Goal: Task Accomplishment & Management: Use online tool/utility

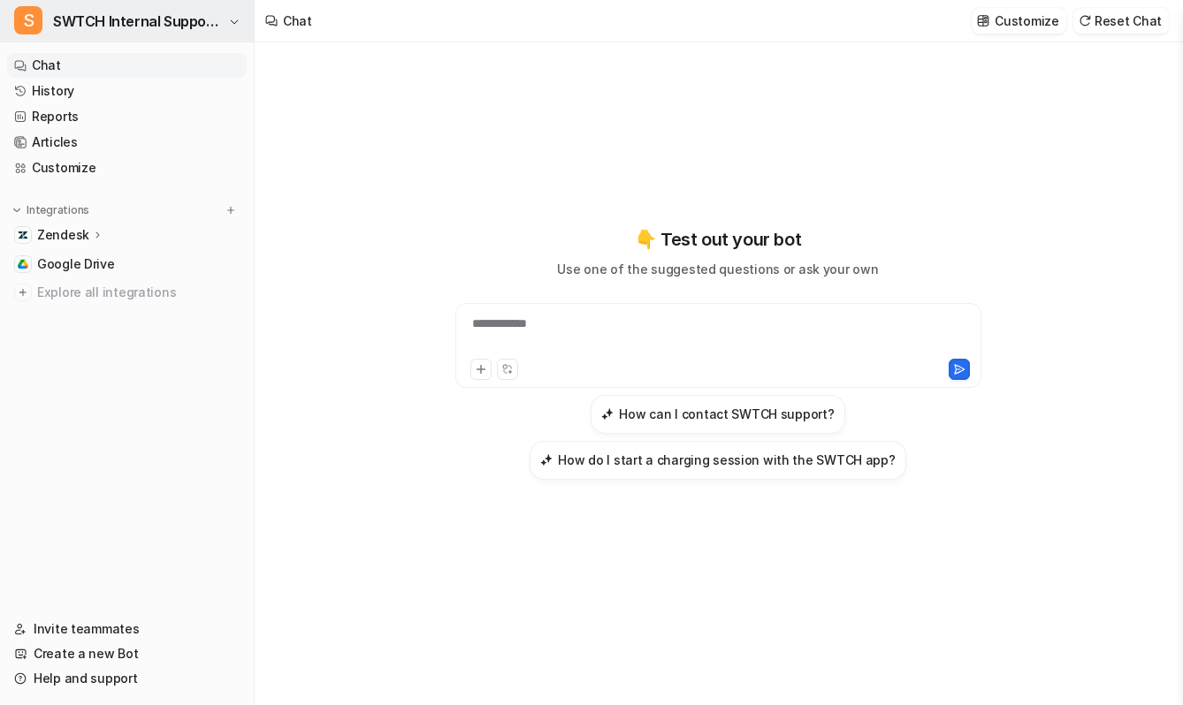
click at [161, 20] on span "SWTCH Internal Support Copilot" at bounding box center [138, 21] width 171 height 25
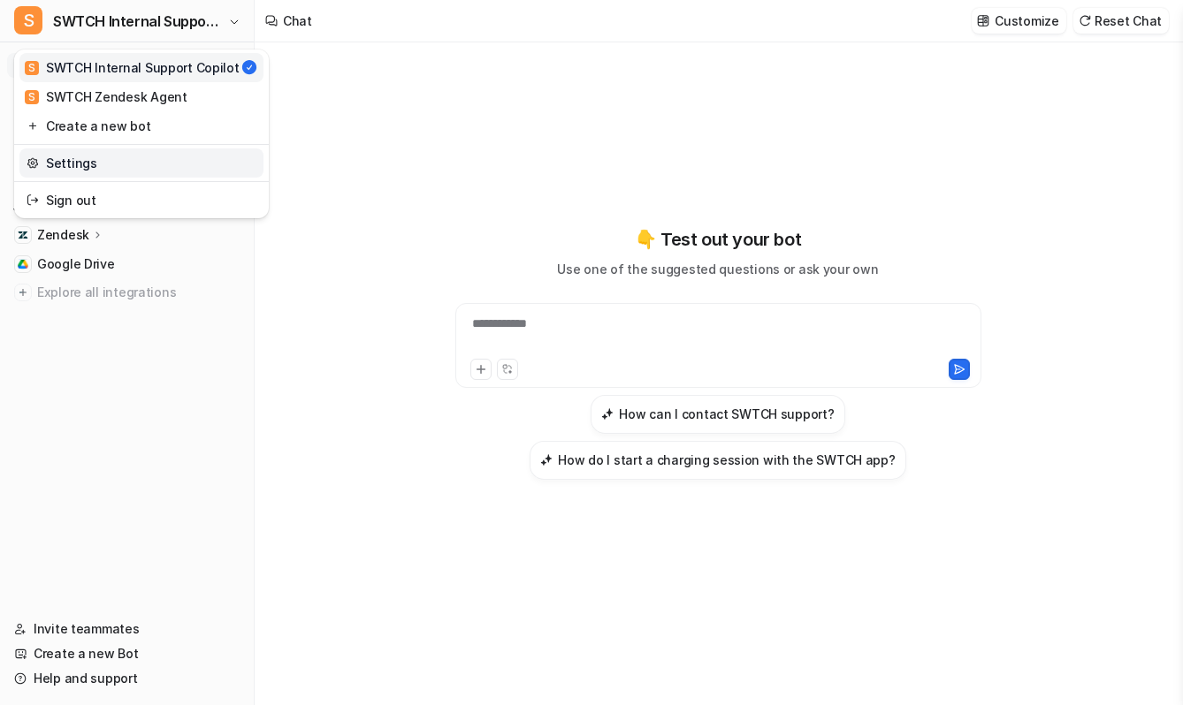
click at [165, 168] on link "Settings" at bounding box center [141, 163] width 244 height 29
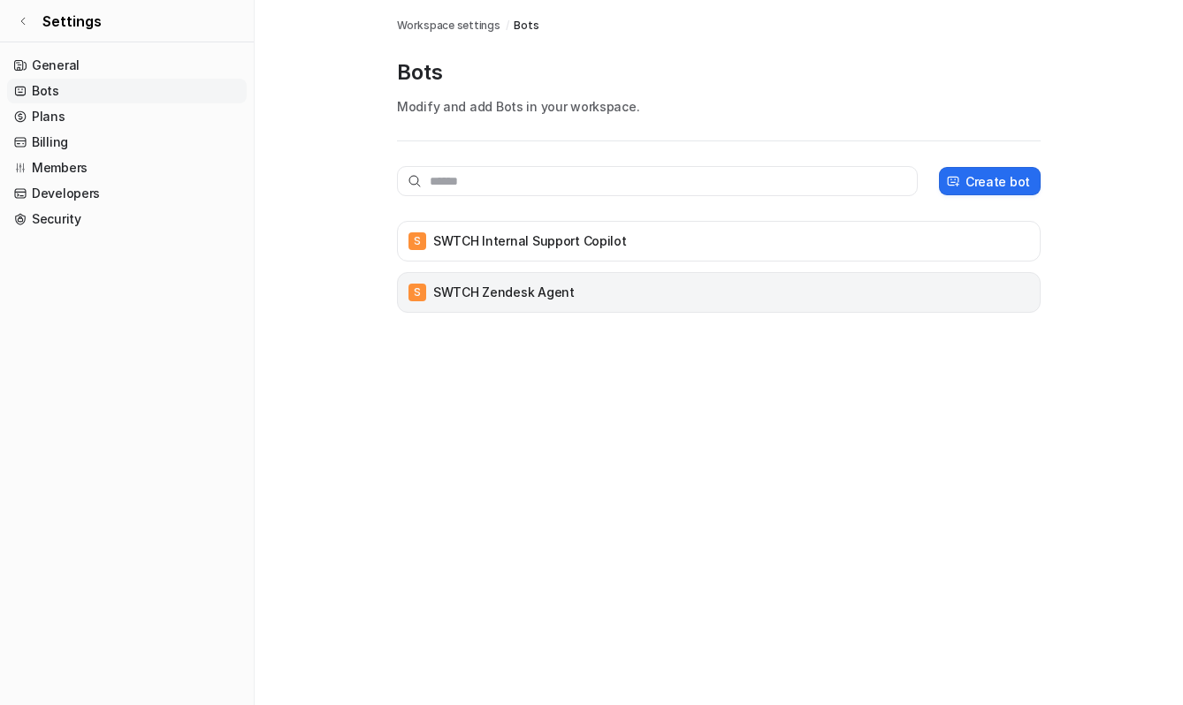
click at [554, 300] on p "SWTCH Zendesk Agent" at bounding box center [503, 293] width 141 height 18
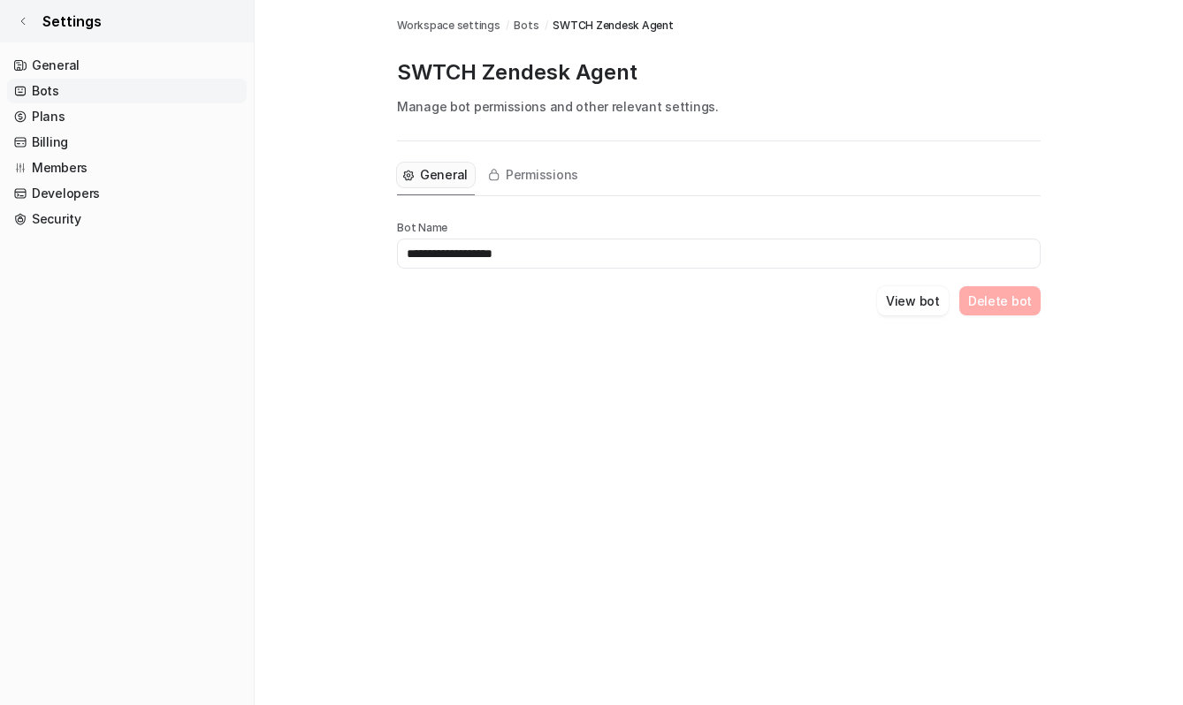
click at [30, 19] on link "Settings" at bounding box center [127, 21] width 254 height 42
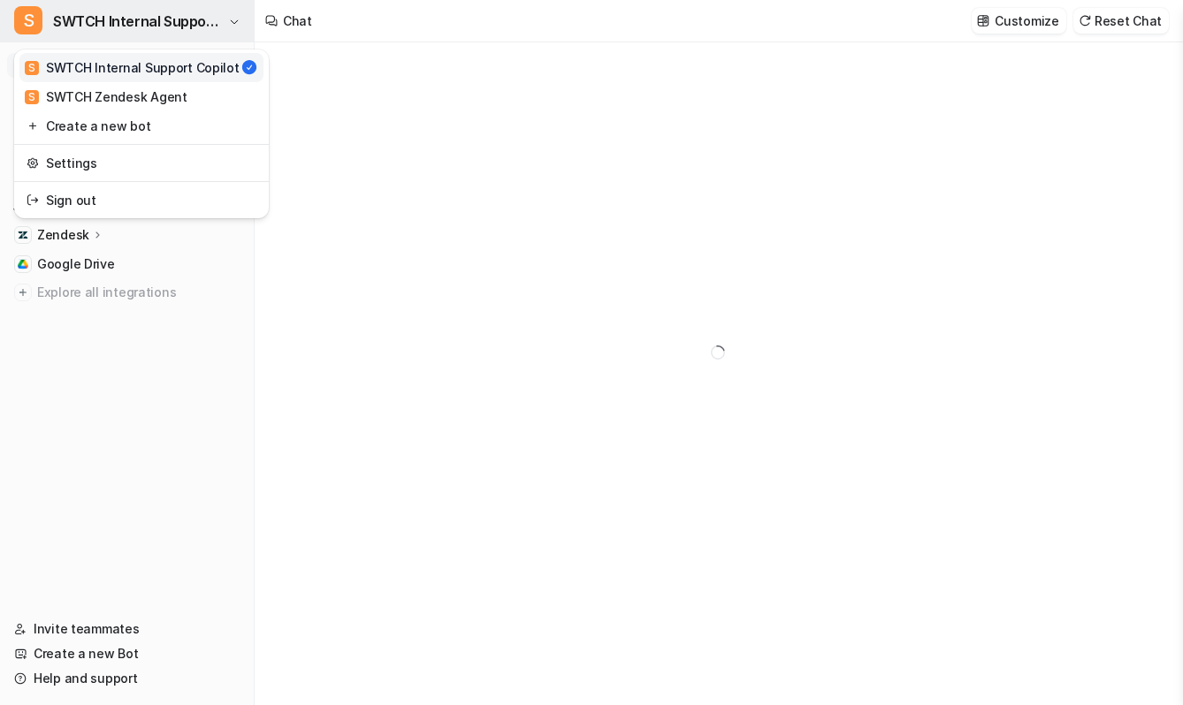
click at [87, 19] on span "SWTCH Internal Support Copilot" at bounding box center [138, 21] width 171 height 25
click at [101, 92] on div "S SWTCH Zendesk Agent" at bounding box center [106, 97] width 163 height 19
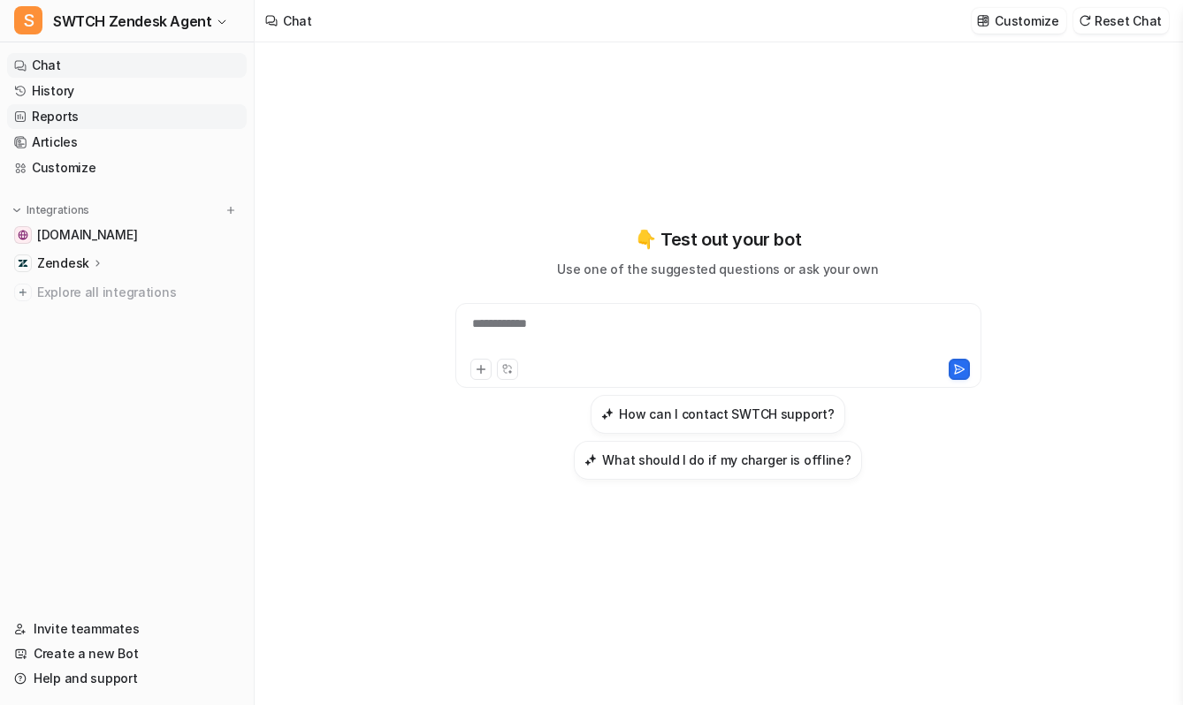
click at [76, 121] on link "Reports" at bounding box center [127, 116] width 240 height 25
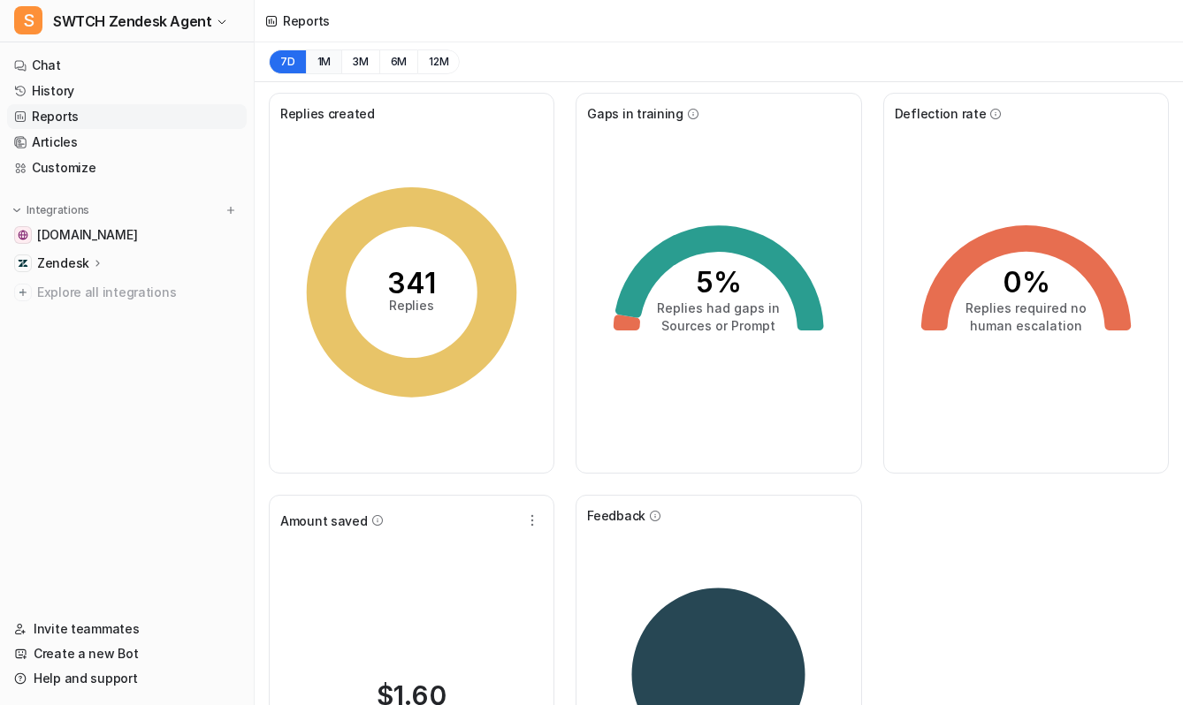
click at [316, 66] on button "1M" at bounding box center [324, 62] width 36 height 25
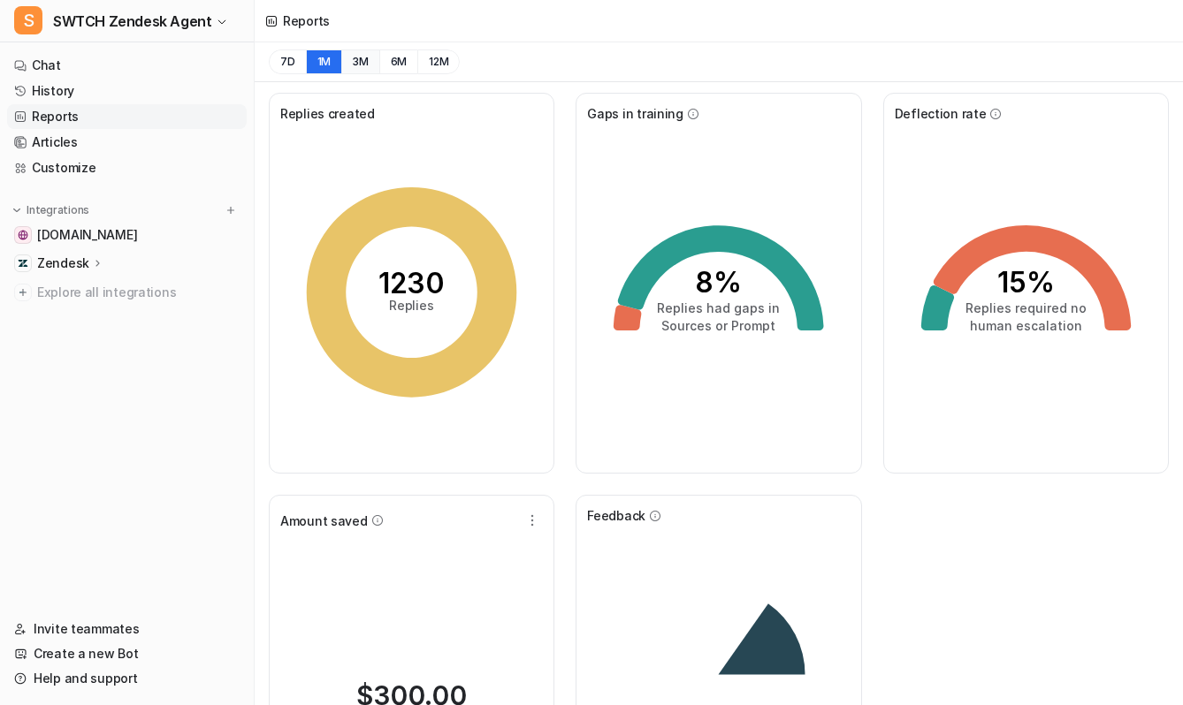
click at [357, 61] on button "3M" at bounding box center [360, 62] width 38 height 25
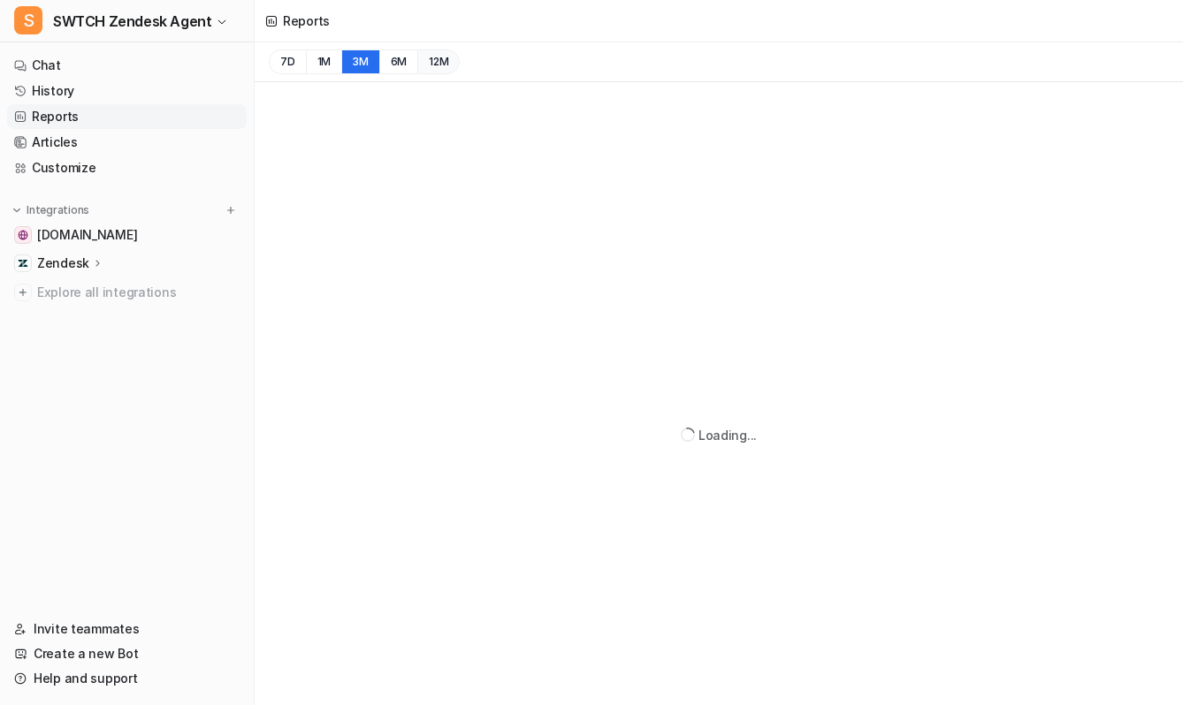
click at [438, 58] on button "12M" at bounding box center [438, 62] width 42 height 25
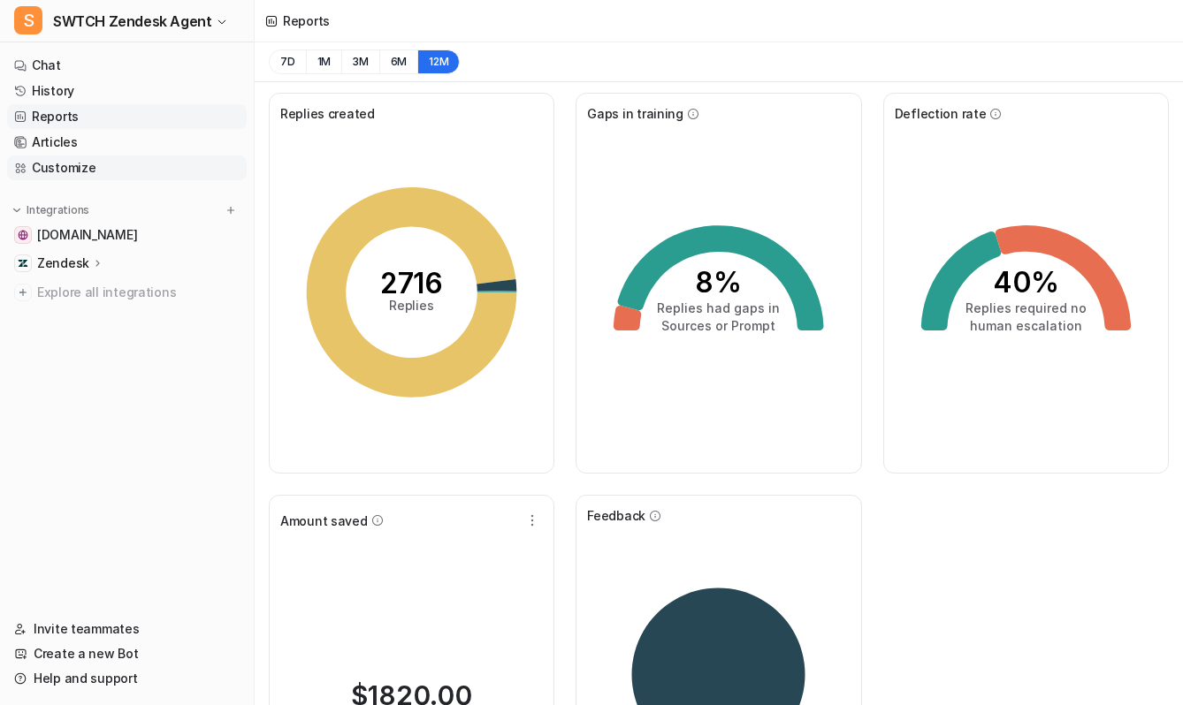
click at [59, 166] on link "Customize" at bounding box center [127, 168] width 240 height 25
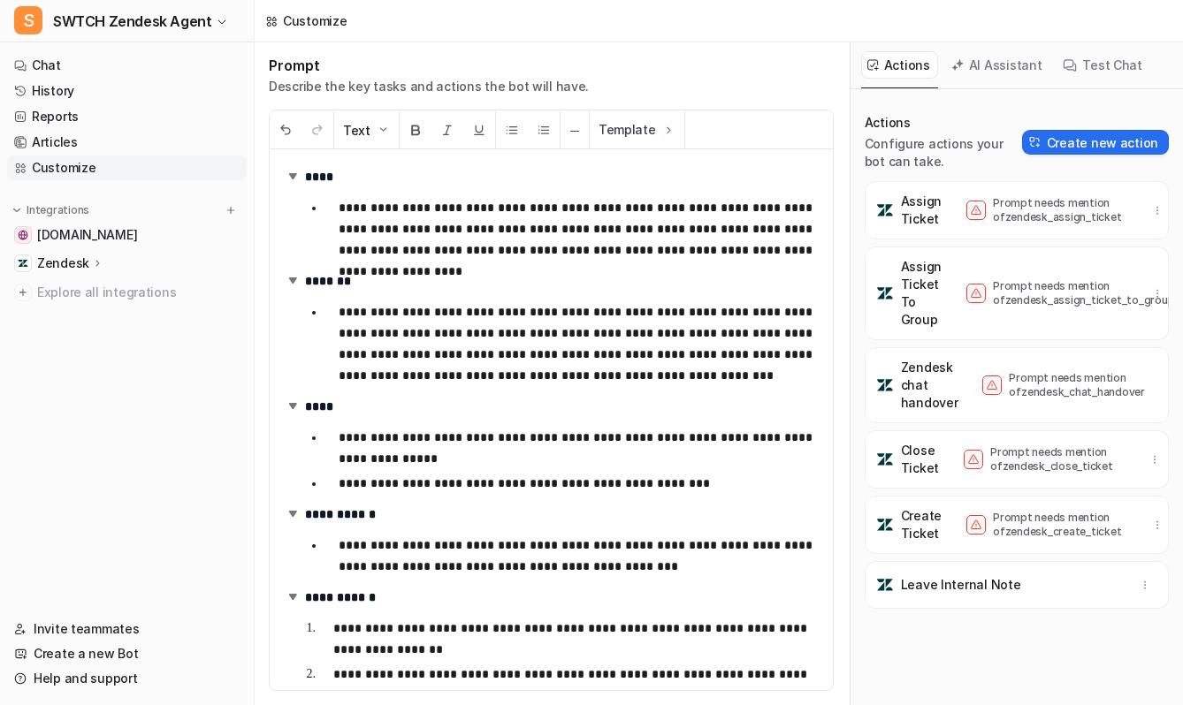
click at [96, 265] on icon at bounding box center [98, 262] width 12 height 13
click at [103, 294] on p "Overview" at bounding box center [78, 289] width 57 height 18
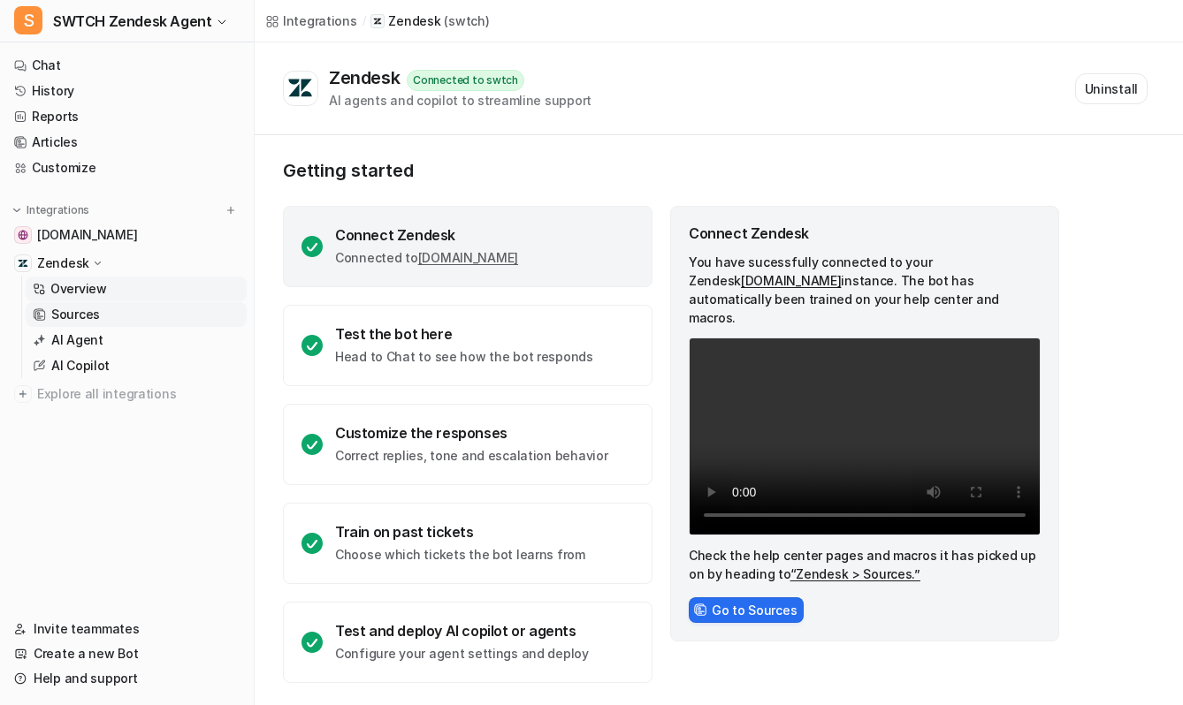
click at [76, 316] on p "Sources" at bounding box center [75, 315] width 49 height 18
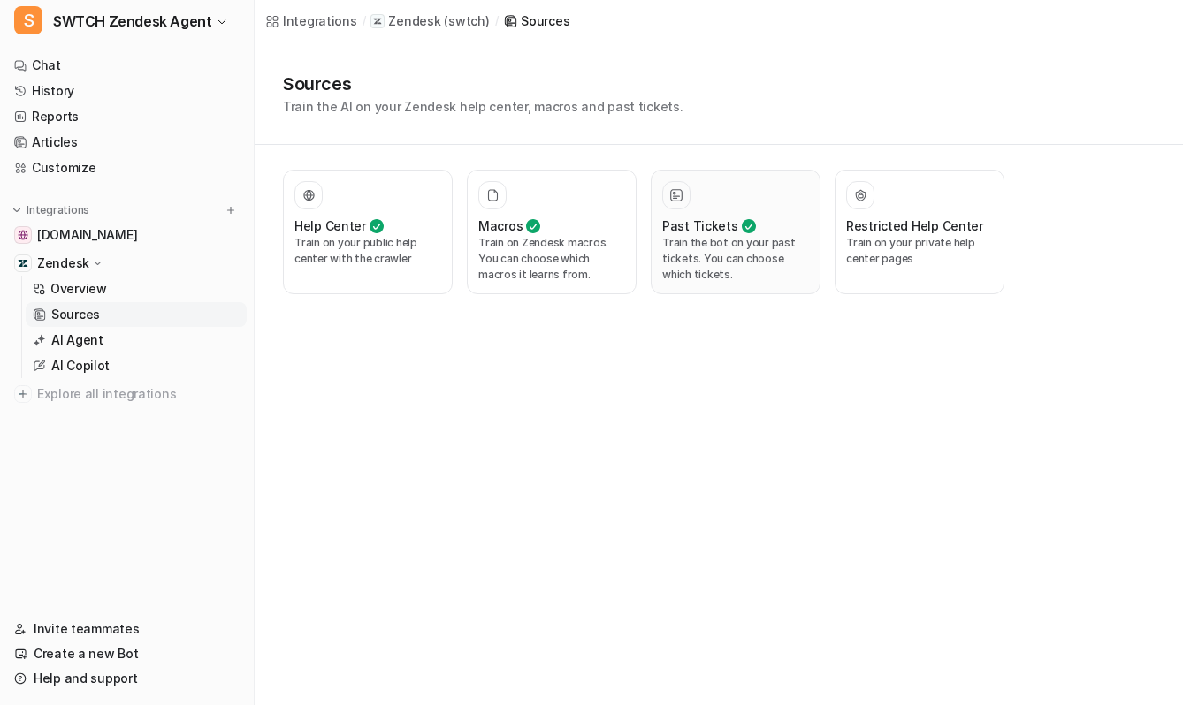
click at [735, 252] on p "Train the bot on your past tickets. You can choose which tickets." at bounding box center [735, 259] width 147 height 48
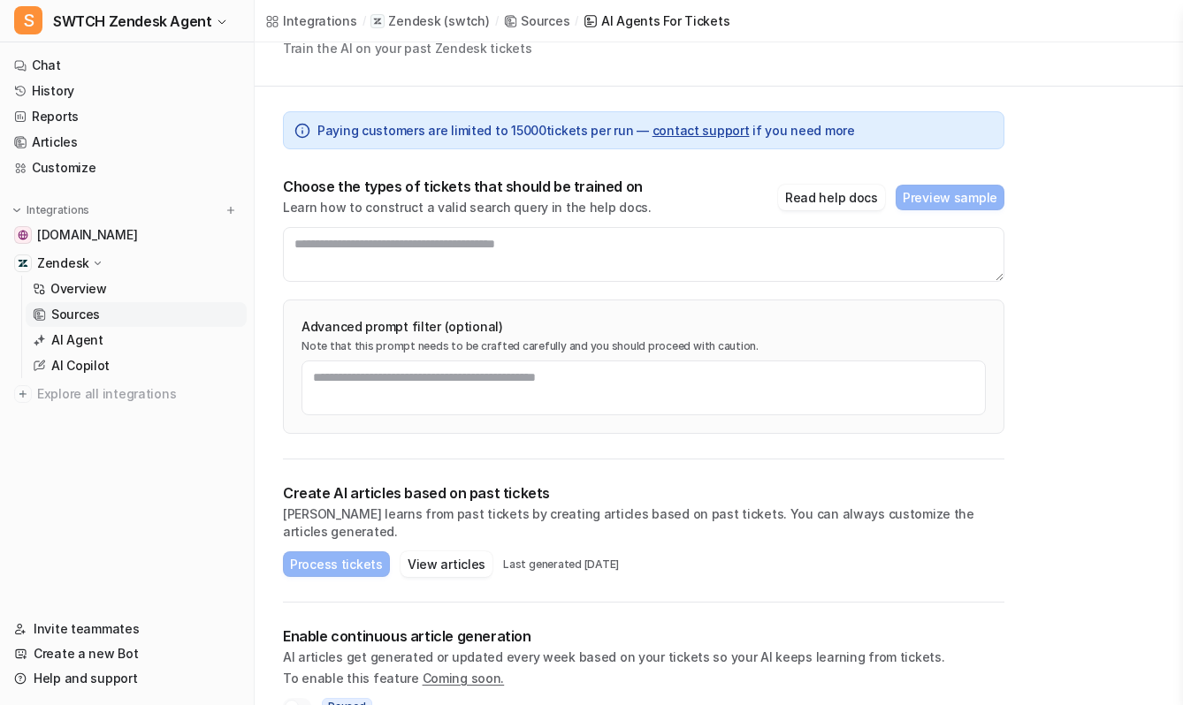
scroll to position [106, 0]
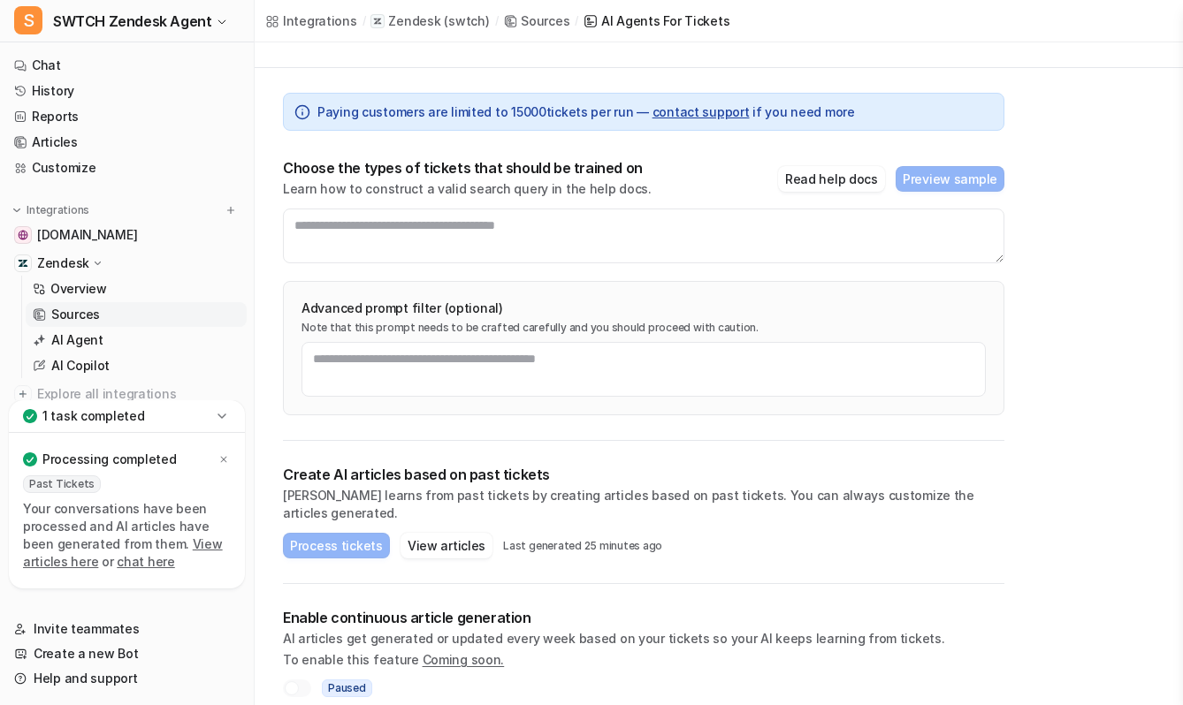
click at [186, 537] on link "View articles here" at bounding box center [123, 553] width 200 height 33
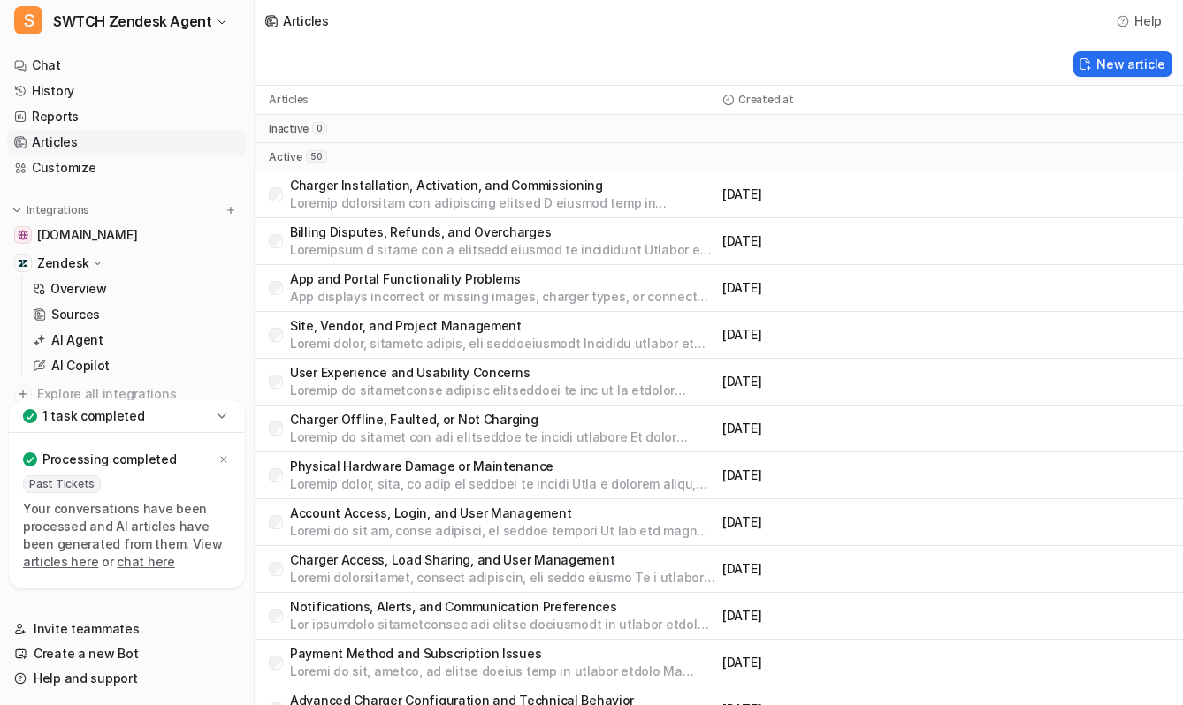
click at [412, 185] on p "Charger Installation, Activation, and Commissioning" at bounding box center [502, 186] width 425 height 18
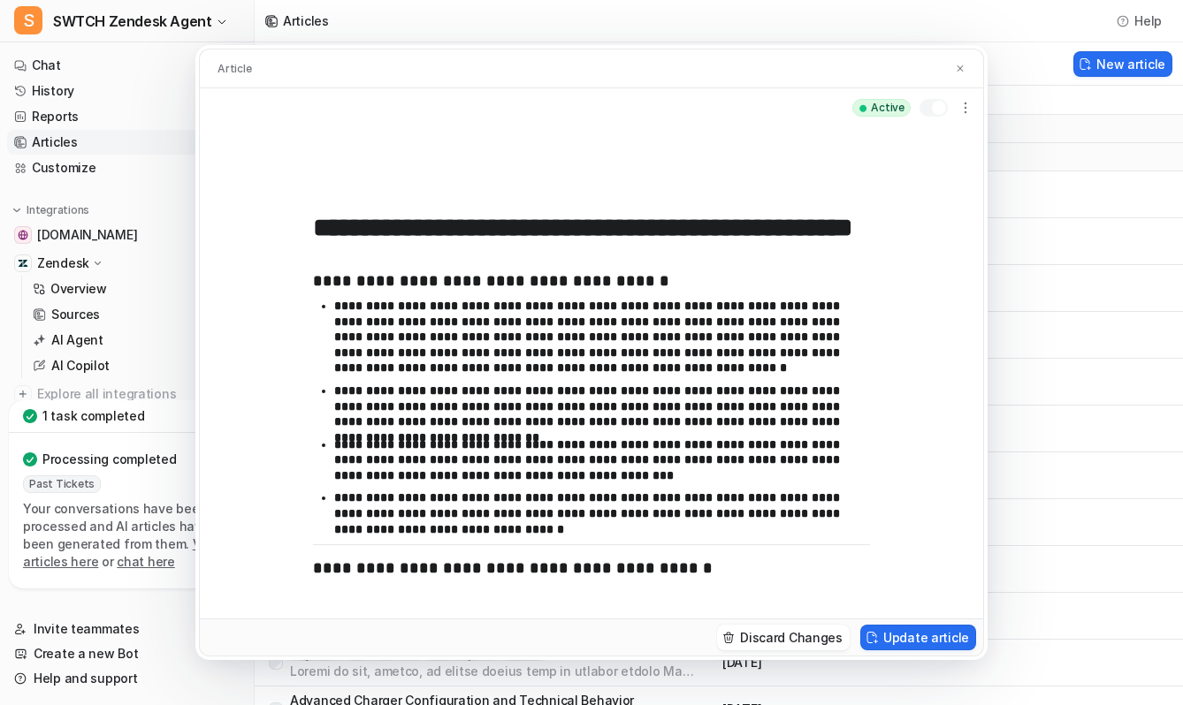
click at [413, 229] on input "**********" at bounding box center [591, 228] width 557 height 32
click at [394, 328] on p "**********" at bounding box center [602, 338] width 536 height 78
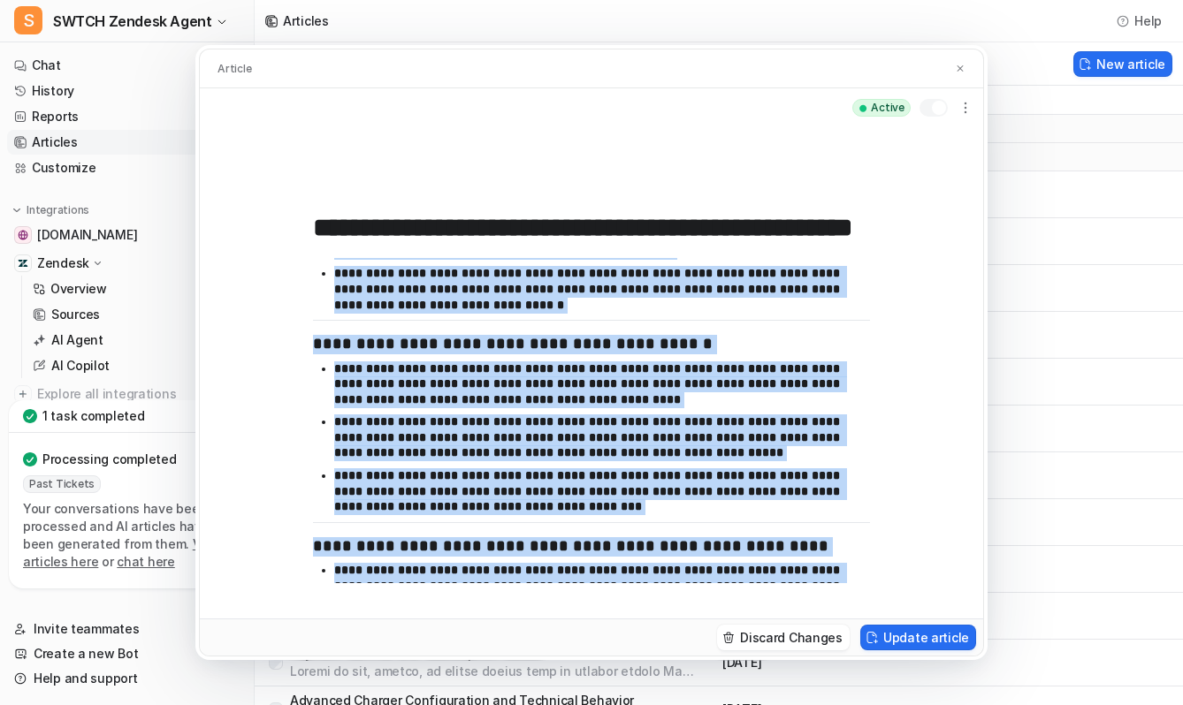
scroll to position [551, 0]
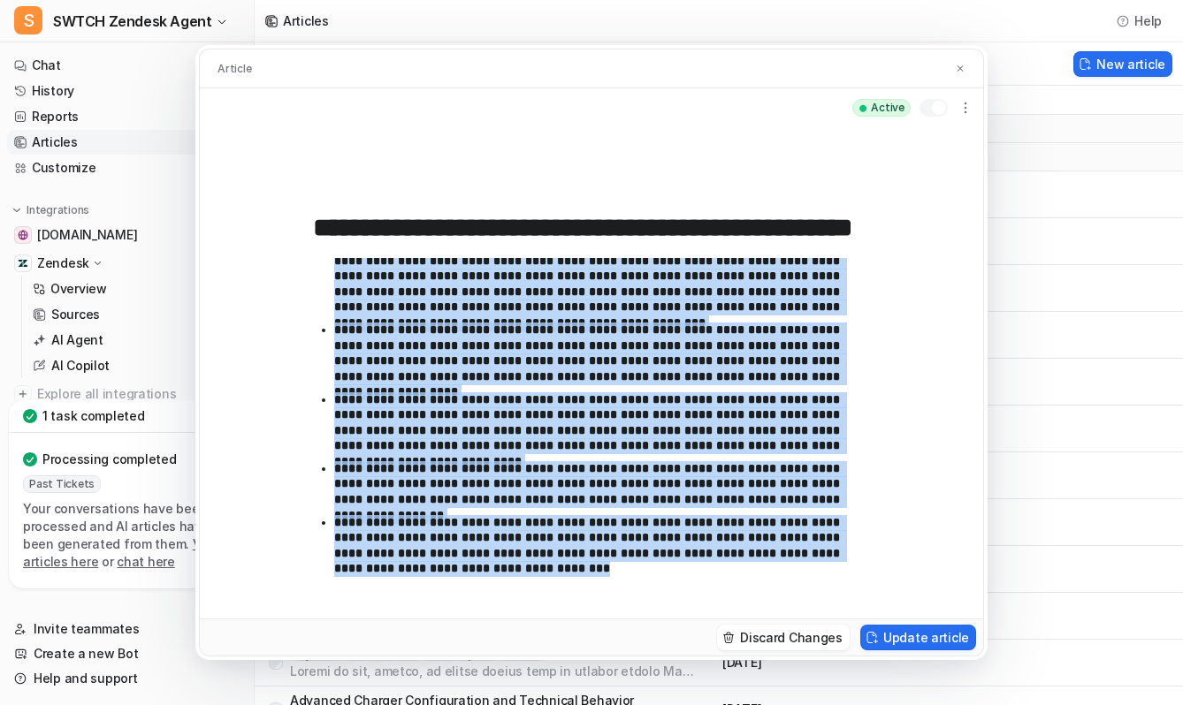
drag, startPoint x: 316, startPoint y: 278, endPoint x: 517, endPoint y: 575, distance: 358.2
click at [517, 575] on div "**********" at bounding box center [591, 420] width 557 height 325
copy div "**********"
